Goal: Navigation & Orientation: Find specific page/section

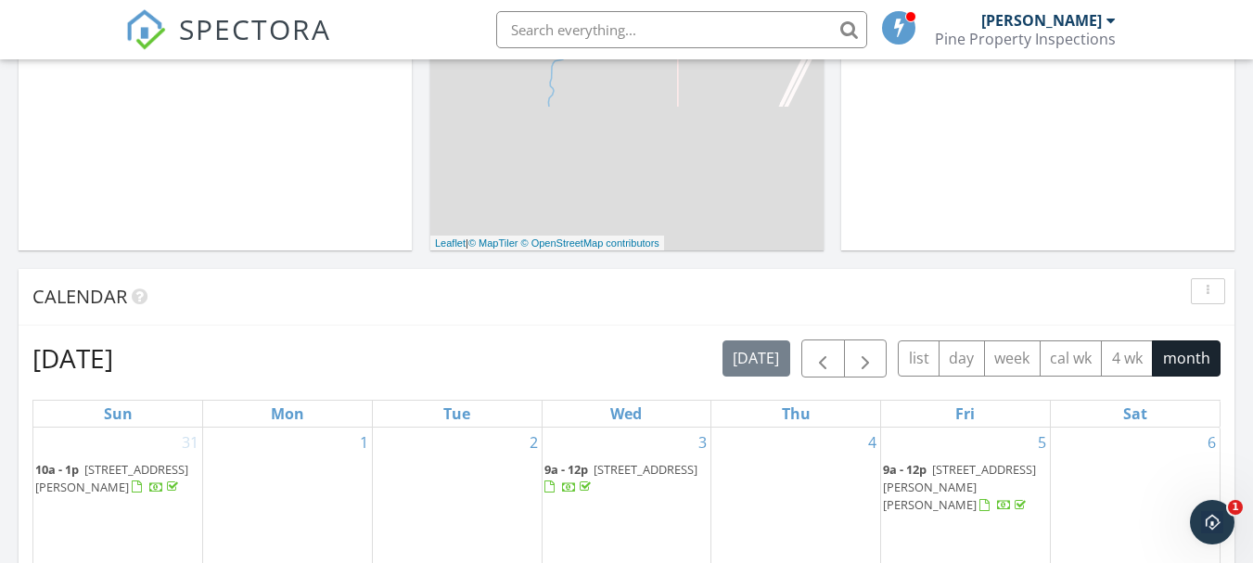
scroll to position [649, 0]
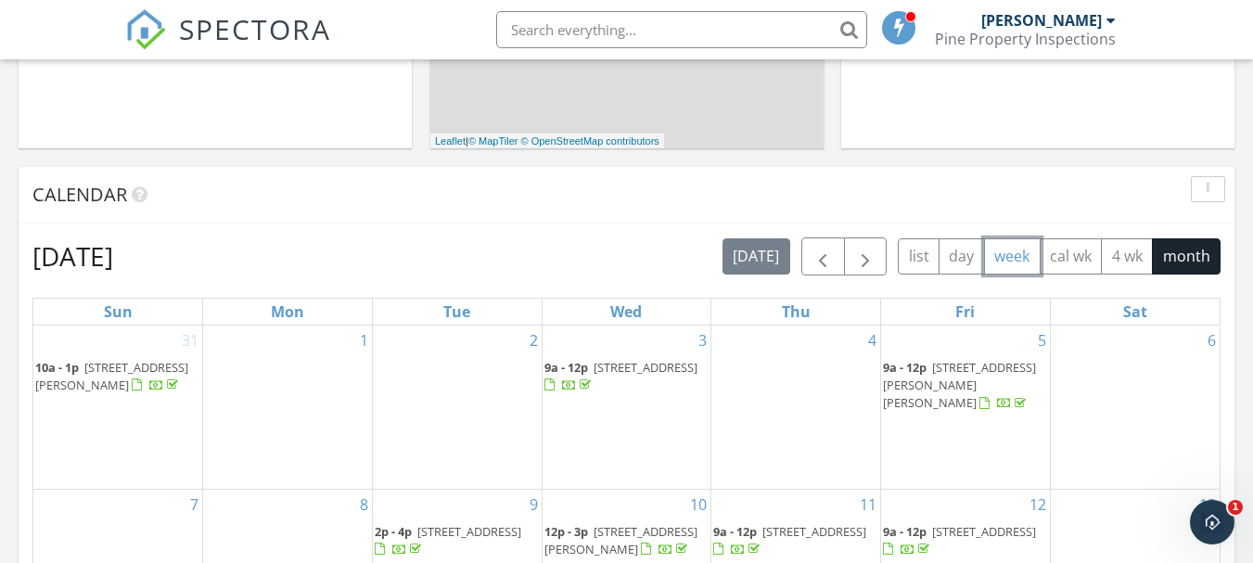
click at [995, 261] on button "week" at bounding box center [1012, 256] width 57 height 36
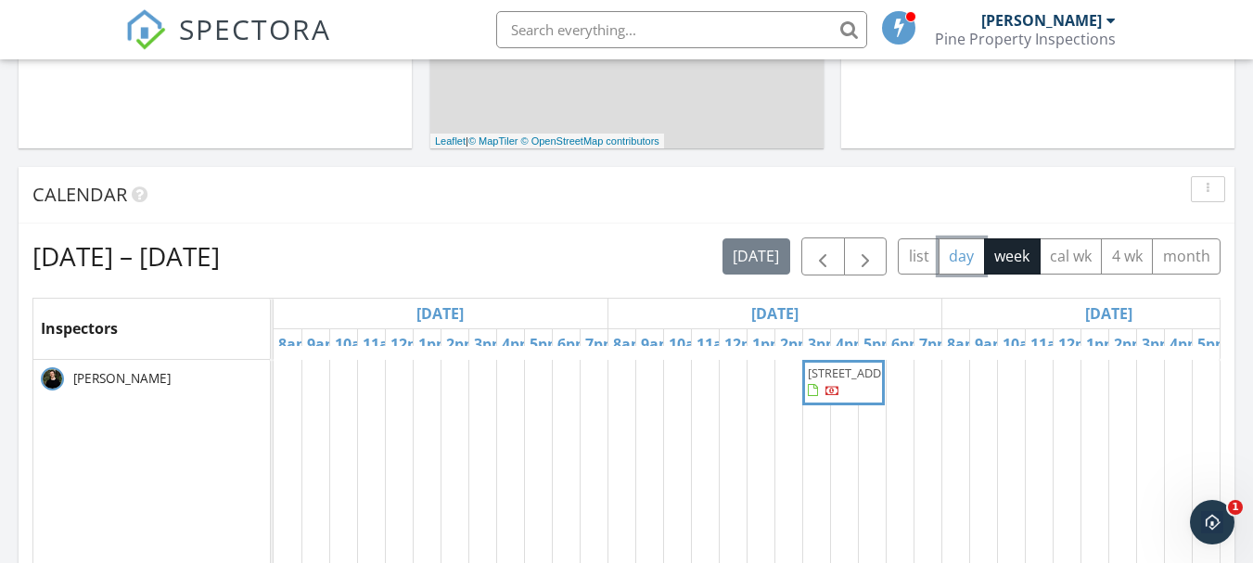
click at [965, 261] on button "day" at bounding box center [962, 256] width 46 height 36
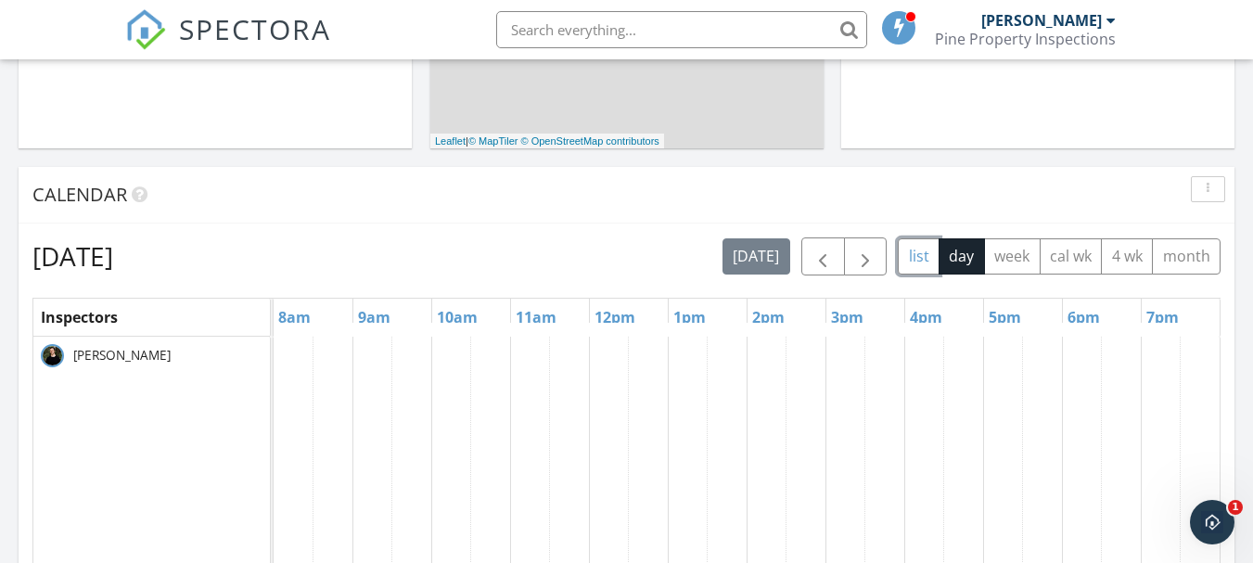
click at [914, 260] on button "list" at bounding box center [919, 256] width 42 height 36
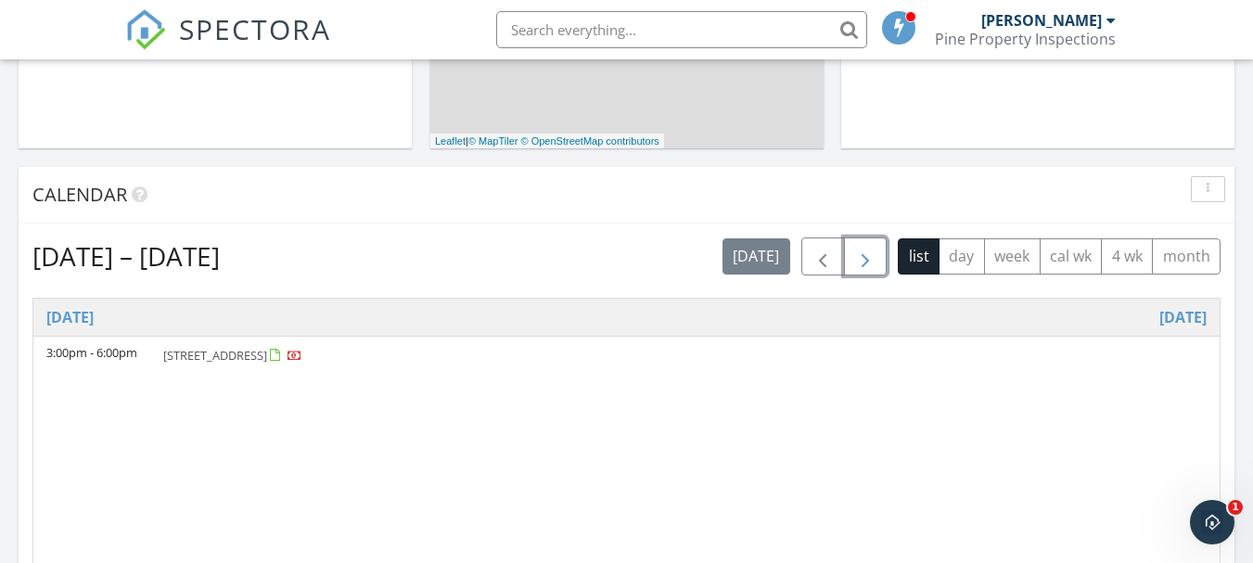
click at [865, 260] on span "button" at bounding box center [865, 257] width 22 height 22
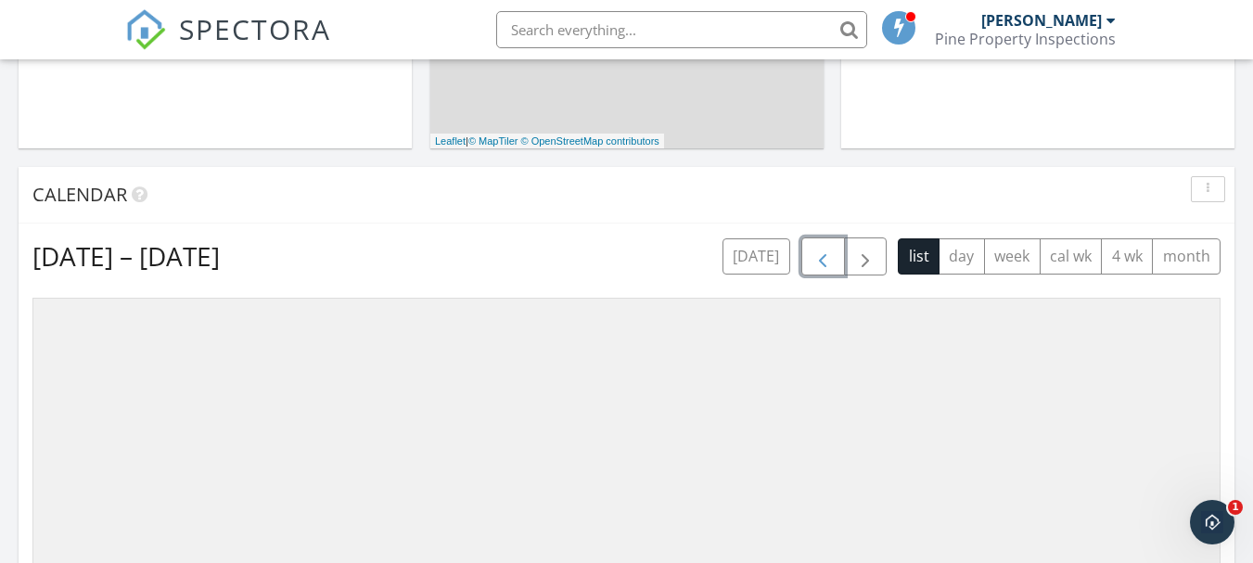
click at [819, 261] on span "button" at bounding box center [823, 257] width 22 height 22
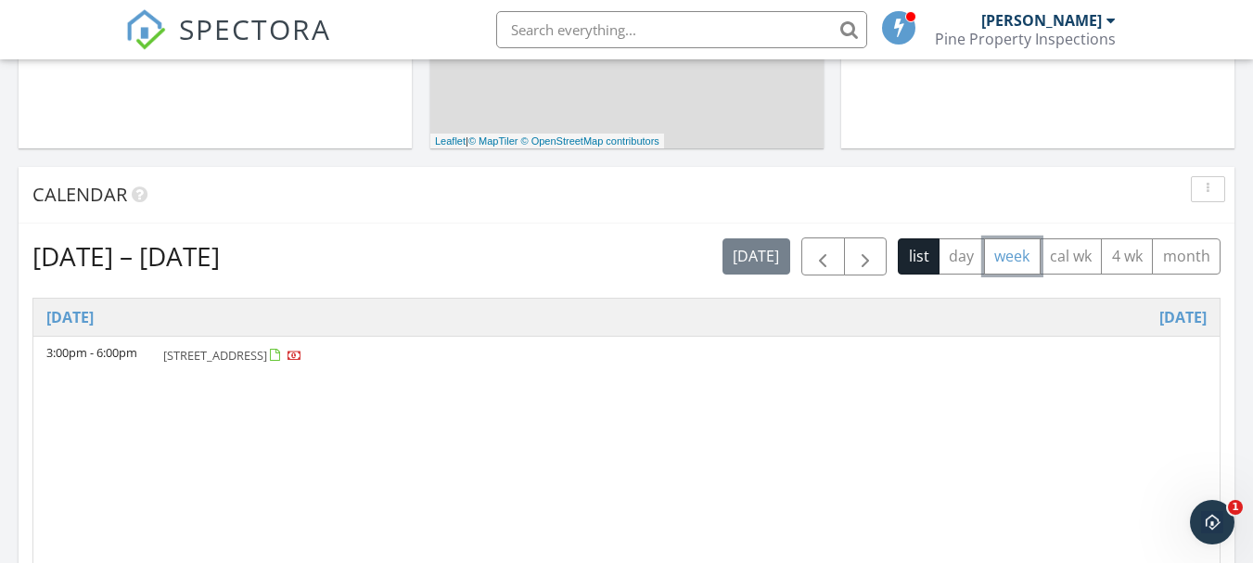
click at [995, 255] on button "week" at bounding box center [1012, 256] width 57 height 36
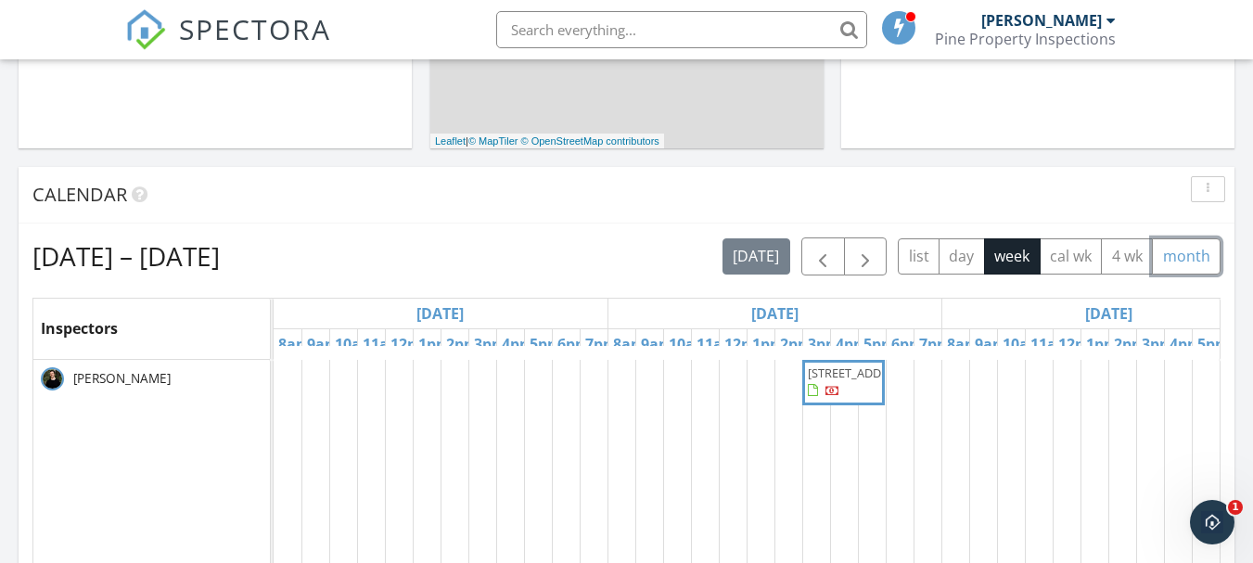
click at [1178, 257] on button "month" at bounding box center [1186, 256] width 69 height 36
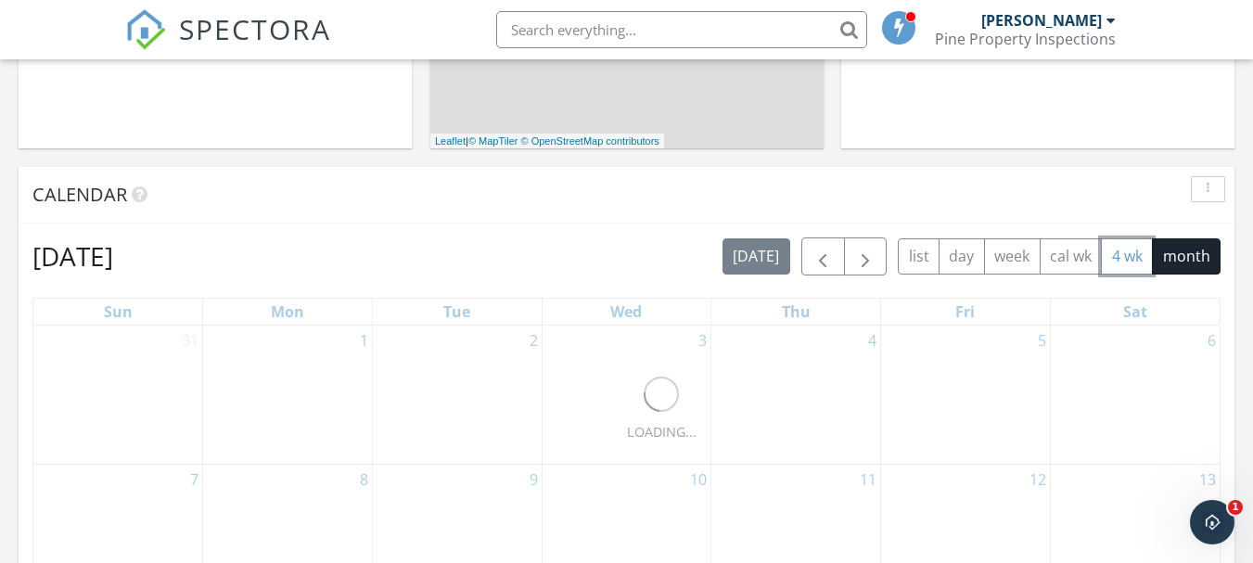
click at [1139, 256] on button "4 wk" at bounding box center [1127, 256] width 52 height 36
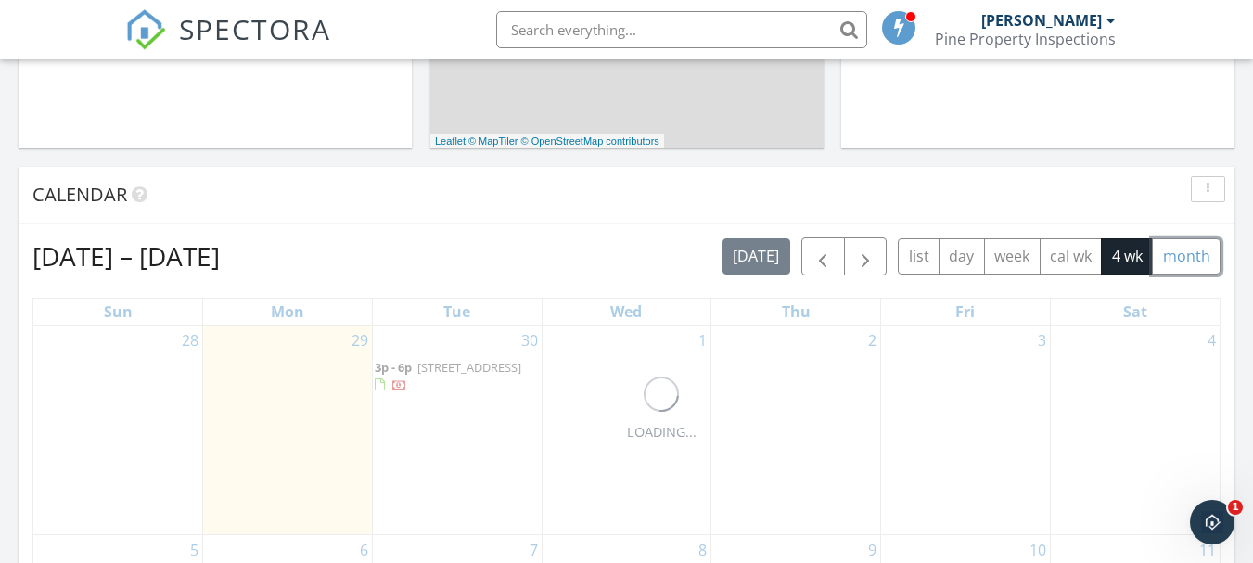
click at [1178, 256] on button "month" at bounding box center [1186, 256] width 69 height 36
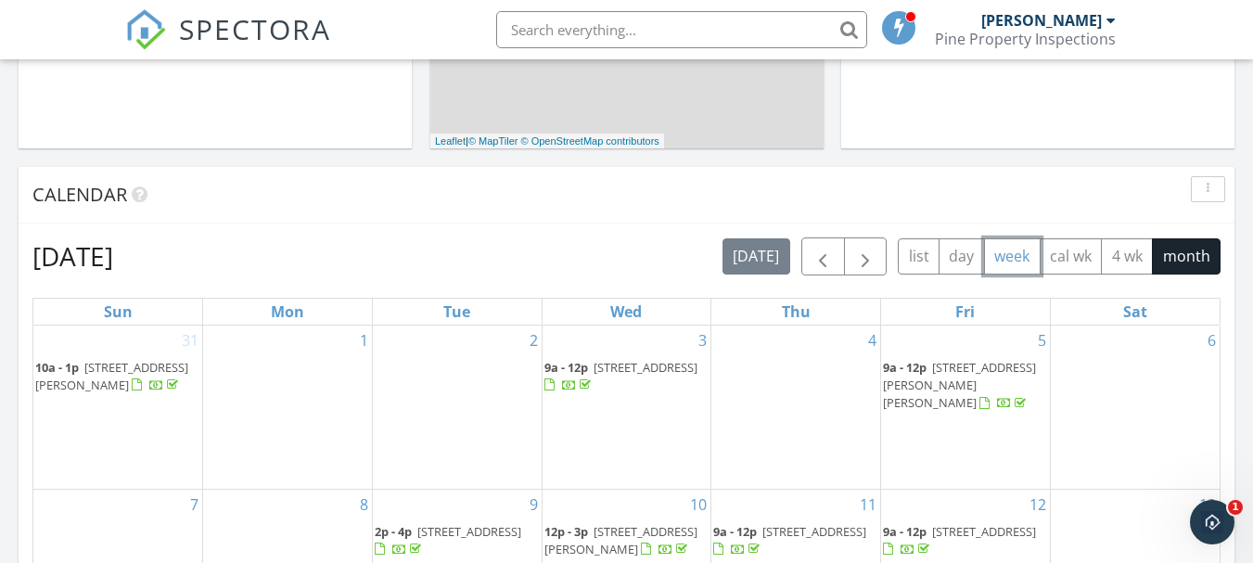
click at [992, 252] on button "week" at bounding box center [1012, 256] width 57 height 36
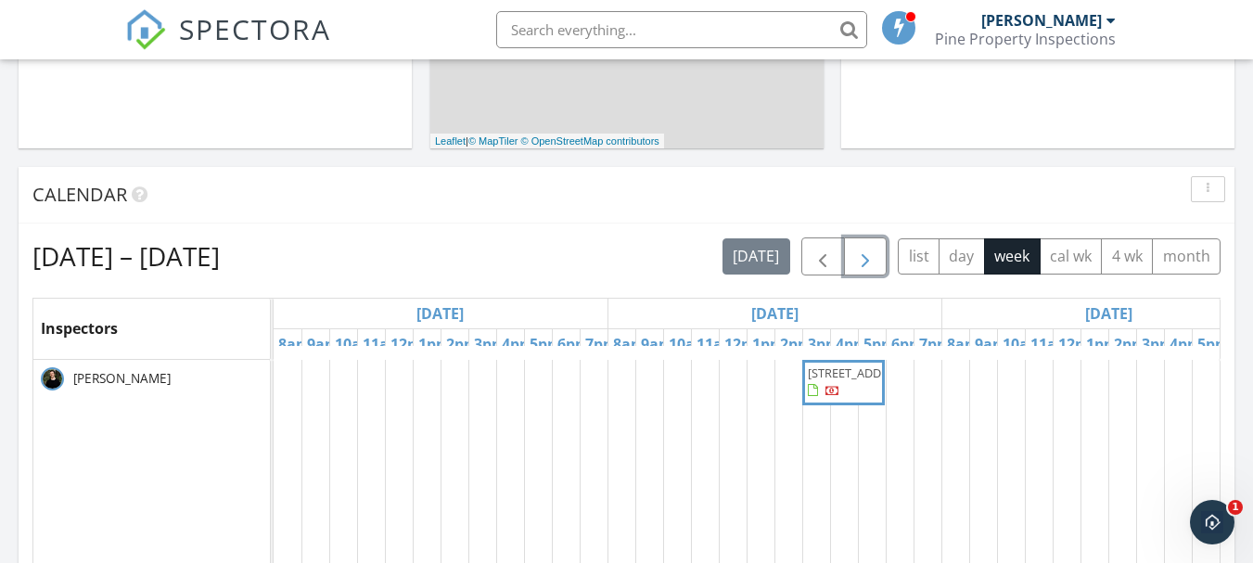
click at [872, 268] on span "button" at bounding box center [865, 257] width 22 height 22
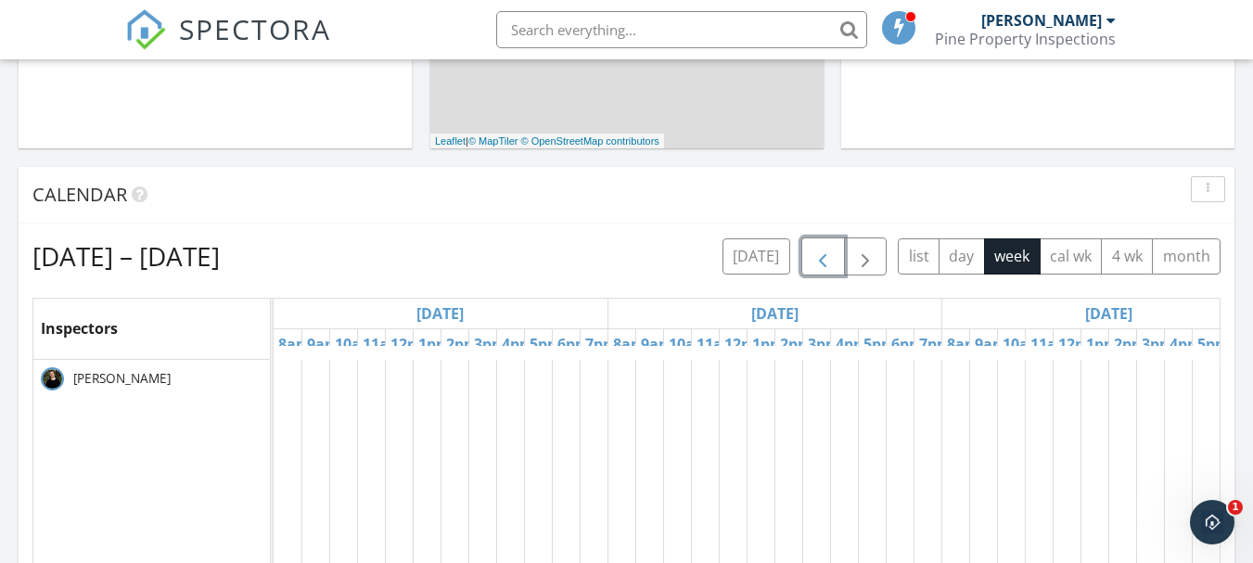
click at [829, 260] on span "button" at bounding box center [823, 257] width 22 height 22
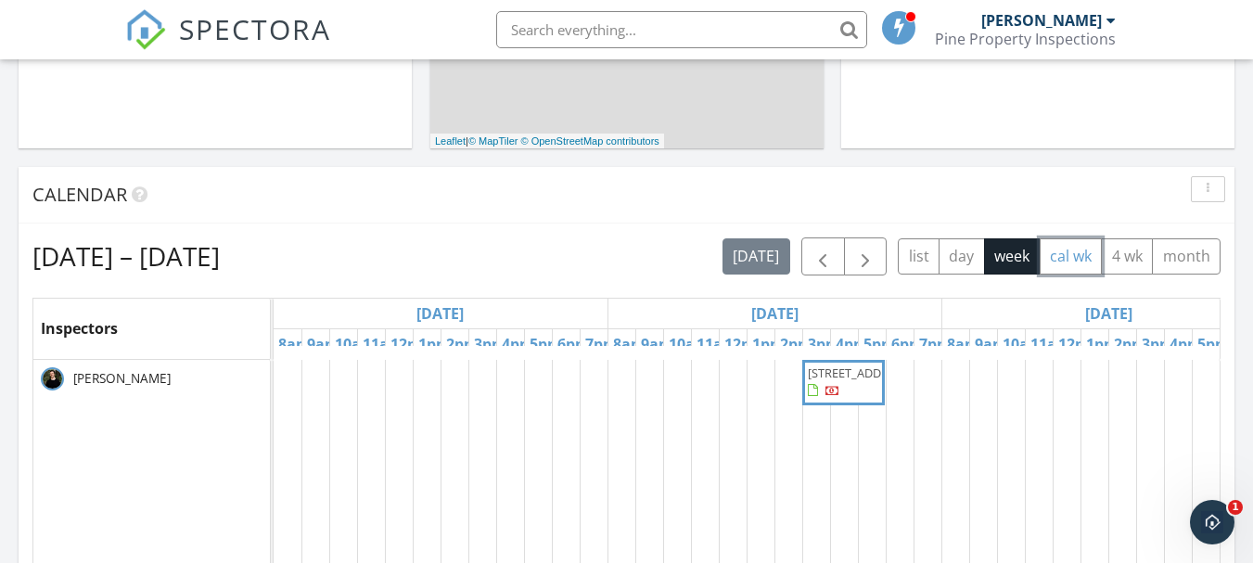
click at [1075, 251] on button "cal wk" at bounding box center [1071, 256] width 63 height 36
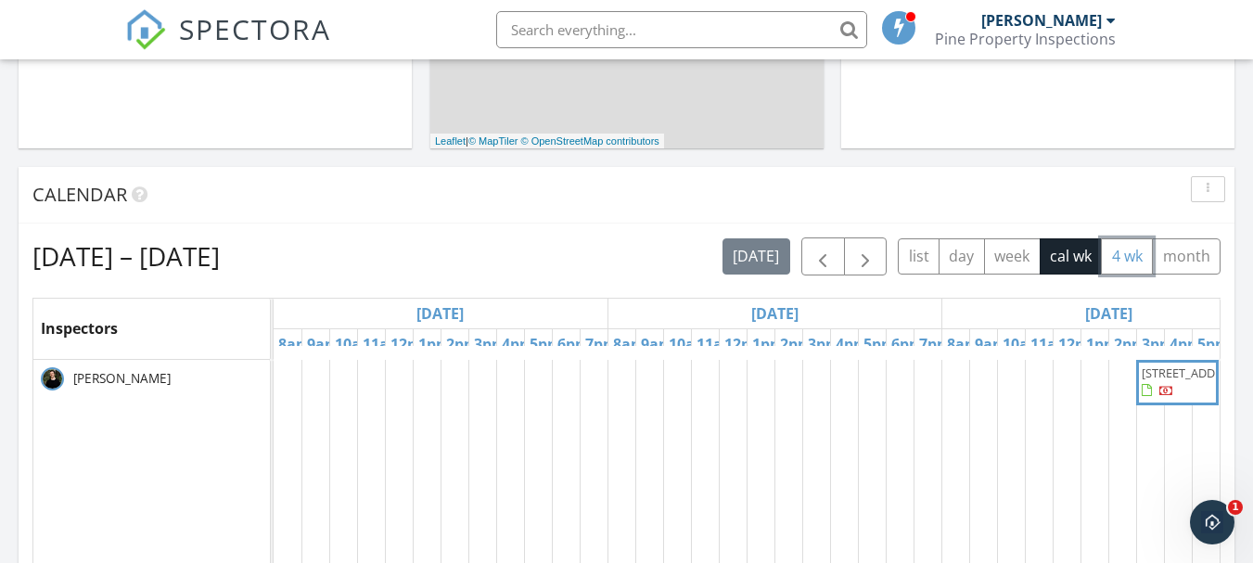
click at [1134, 263] on button "4 wk" at bounding box center [1127, 256] width 52 height 36
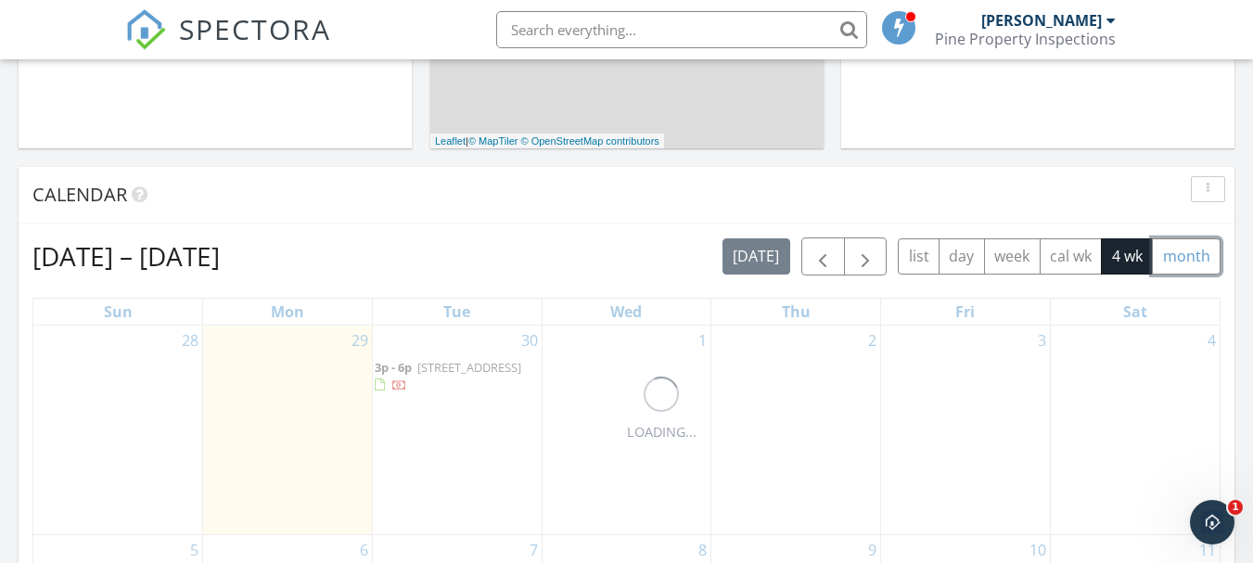
click at [1197, 258] on button "month" at bounding box center [1186, 256] width 69 height 36
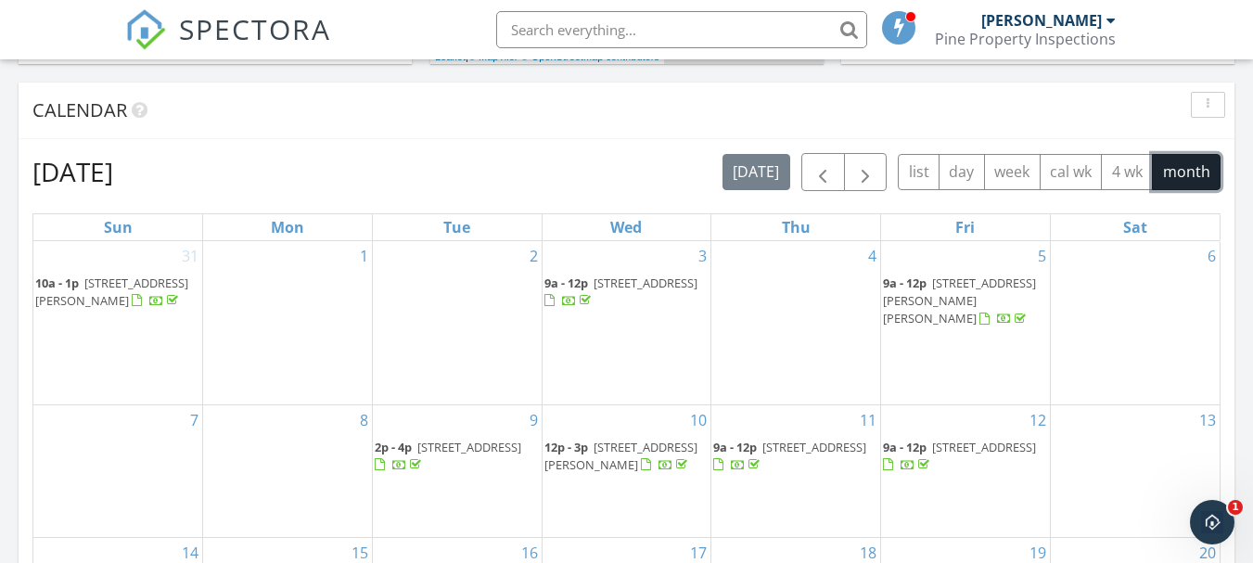
scroll to position [1020, 0]
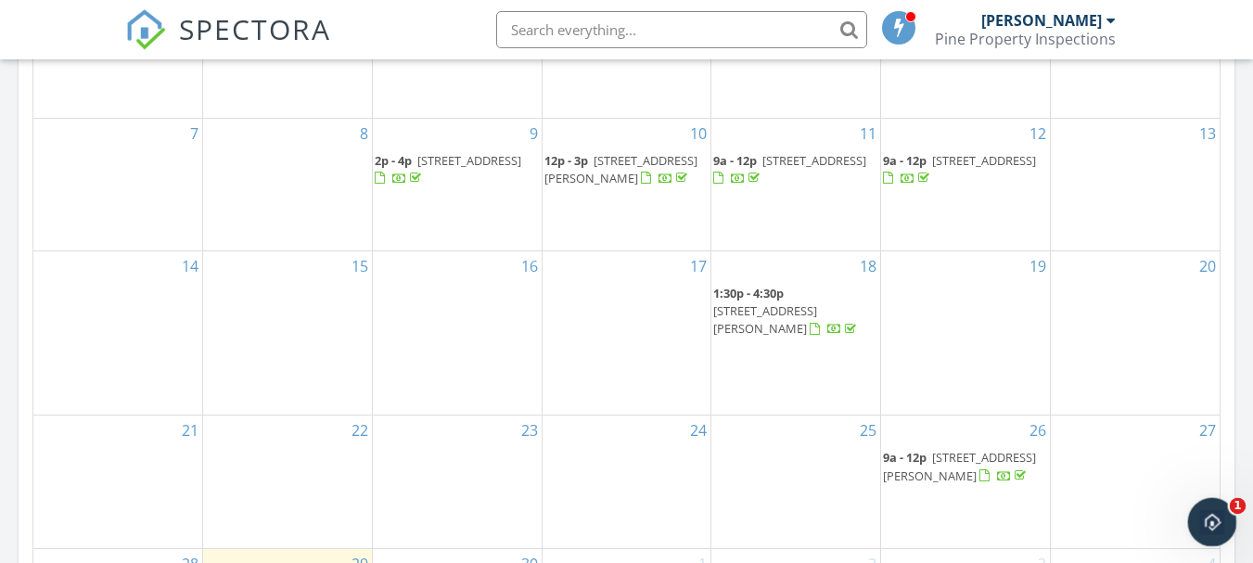
click at [1204, 524] on icon "Open Intercom Messenger" at bounding box center [1210, 520] width 31 height 31
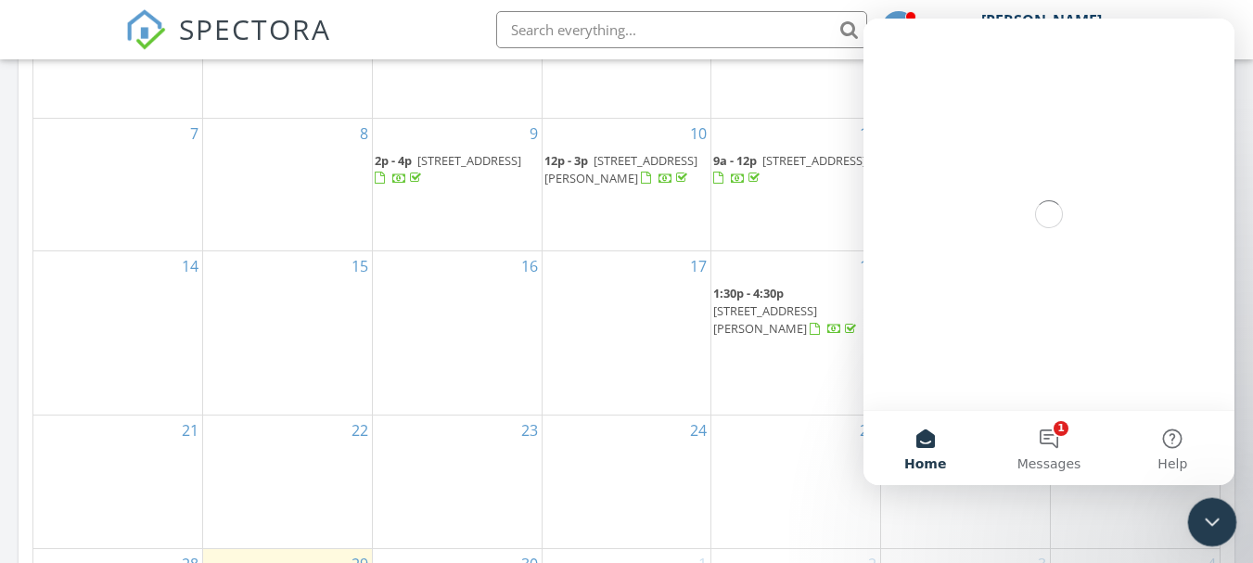
scroll to position [0, 0]
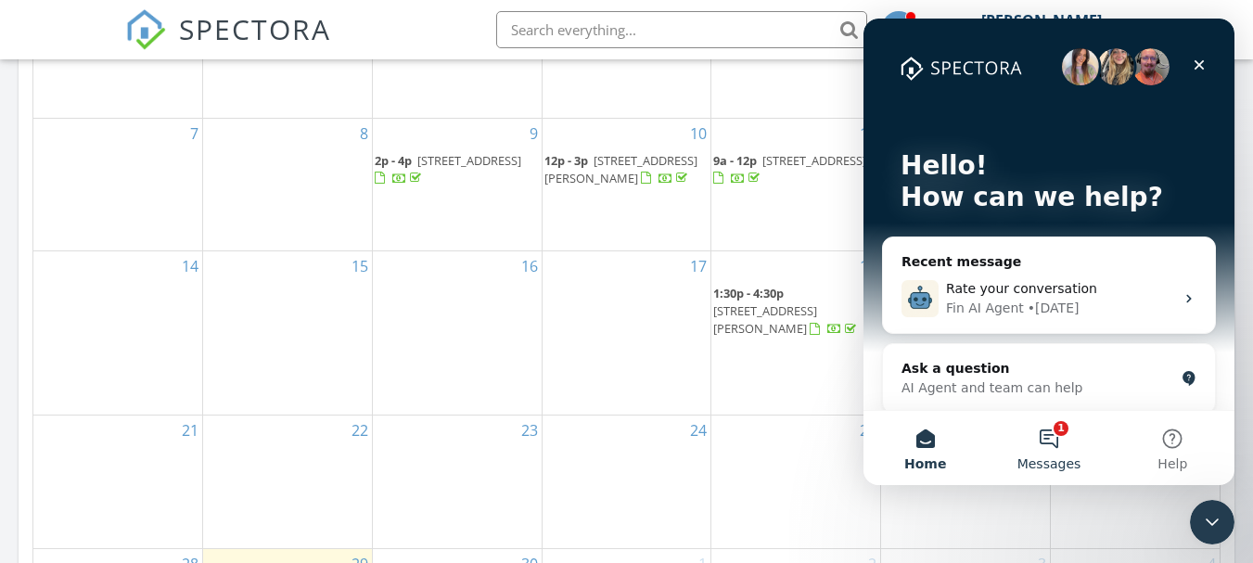
click at [1050, 438] on button "1 Messages" at bounding box center [1048, 448] width 123 height 74
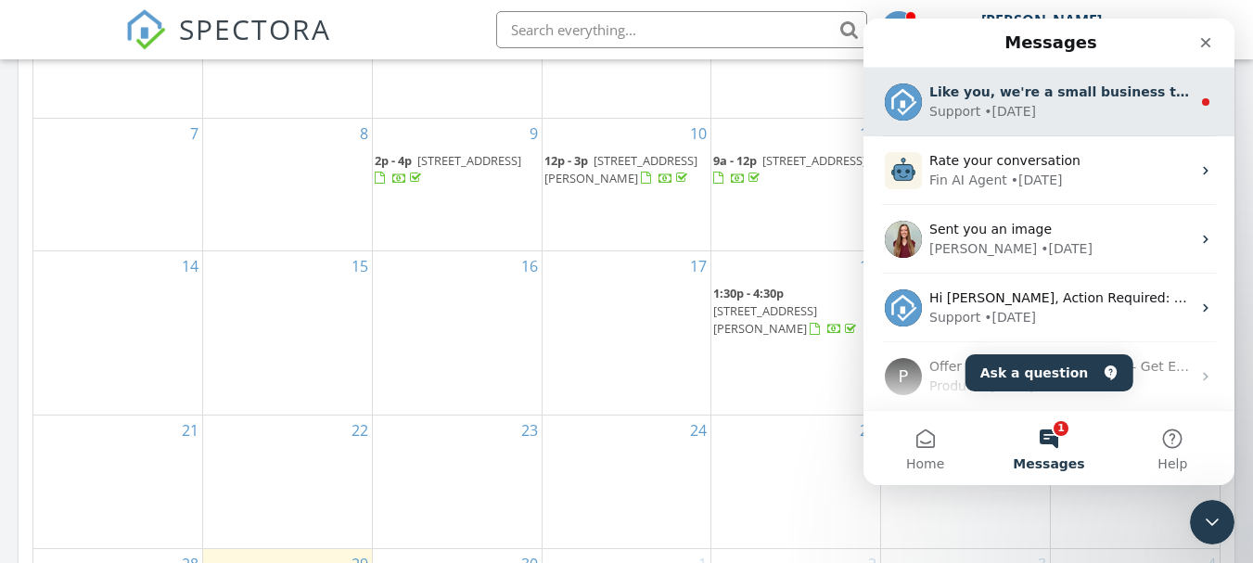
click at [1100, 116] on div "Support • [DATE]" at bounding box center [1060, 111] width 262 height 19
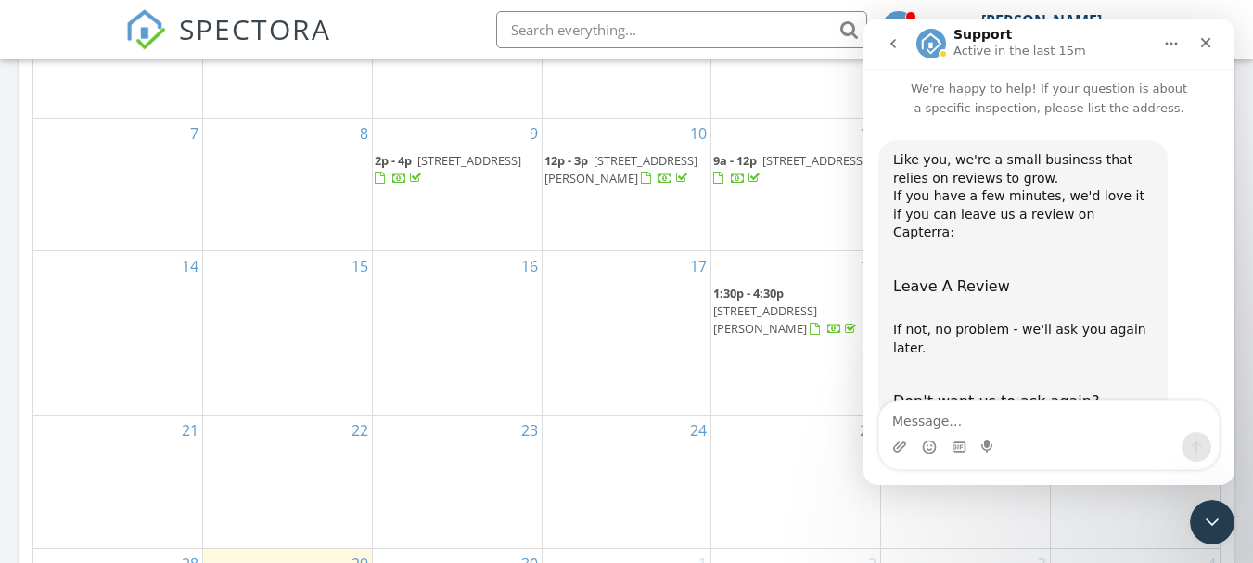
scroll to position [27, 0]
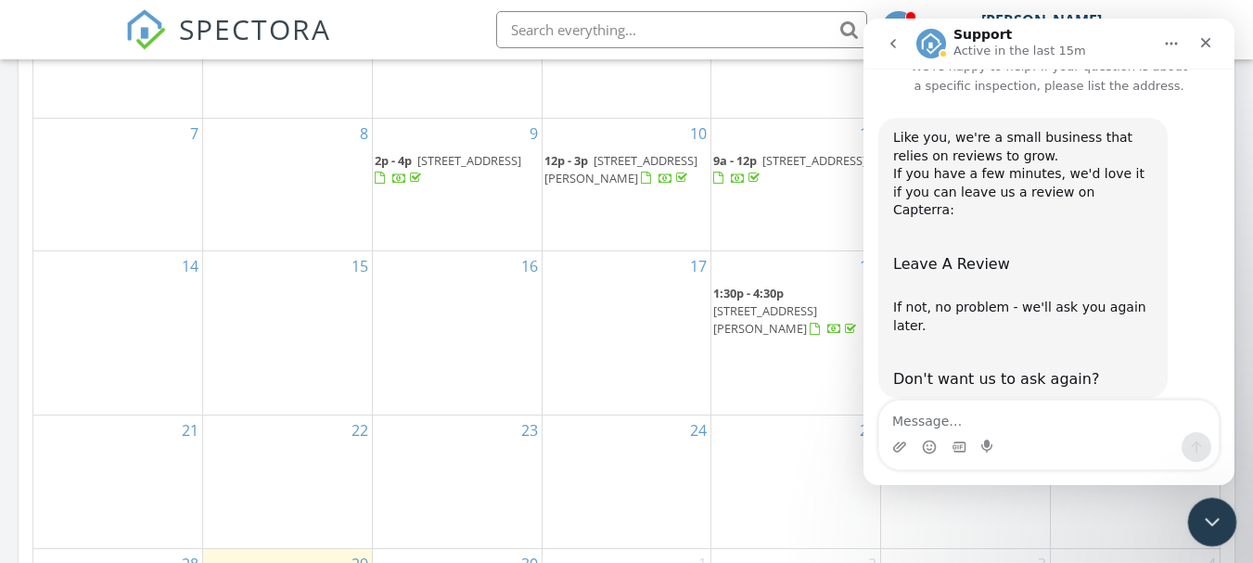
click at [1210, 522] on icon "Close Intercom Messenger" at bounding box center [1209, 519] width 22 height 22
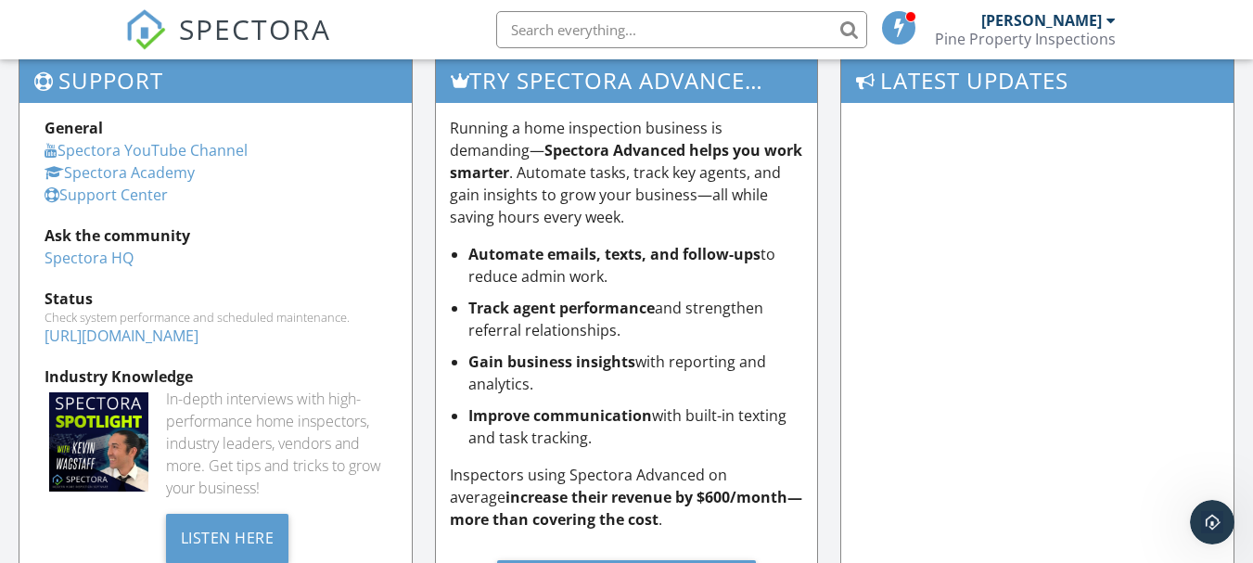
scroll to position [1861, 0]
